Goal: Task Accomplishment & Management: Manage account settings

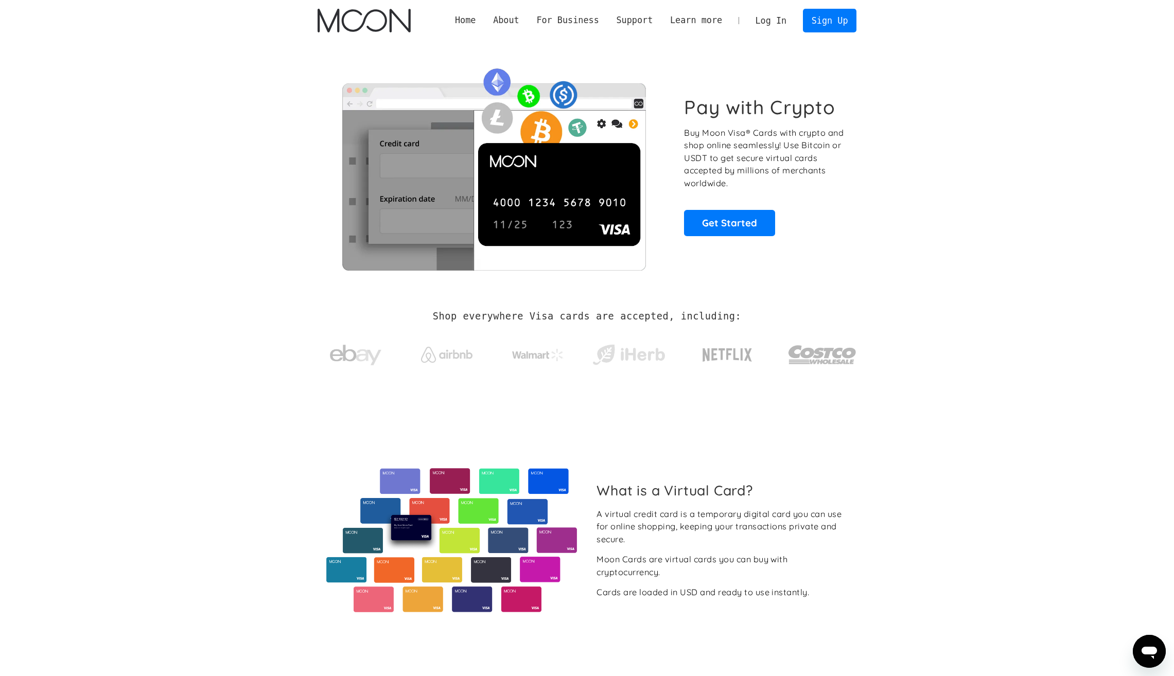
click at [775, 19] on link "Log In" at bounding box center [771, 20] width 48 height 23
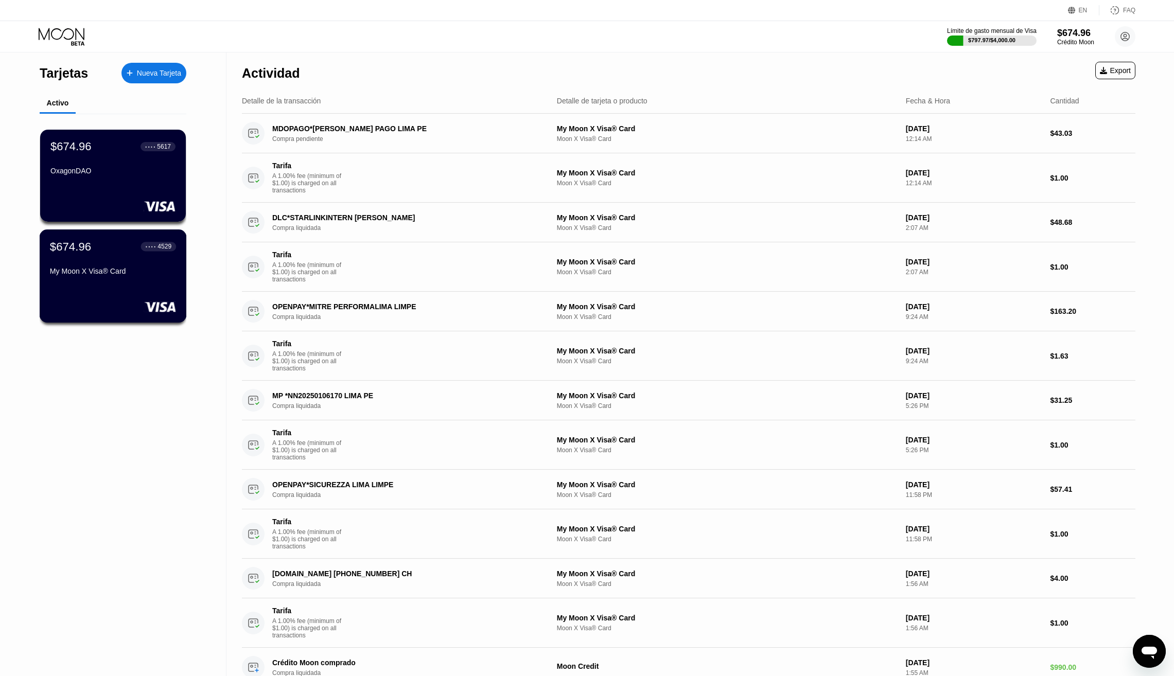
click at [112, 263] on div "$674.96 ● ● ● ● 4529 My Moon X Visa® Card" at bounding box center [113, 260] width 126 height 40
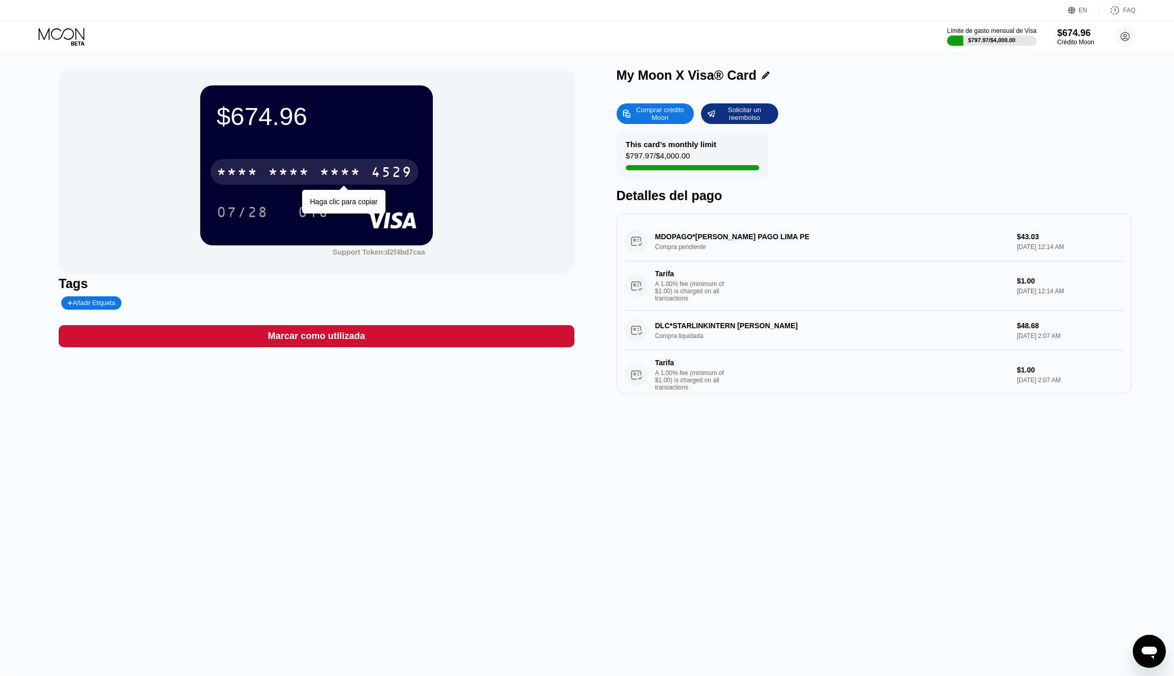
click at [307, 173] on div "* * * *" at bounding box center [288, 173] width 41 height 16
